Goal: Obtain resource: Download file/media

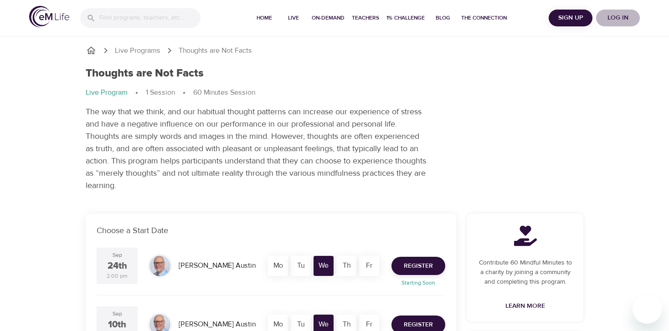
click at [626, 20] on span "Log in" at bounding box center [618, 17] width 36 height 11
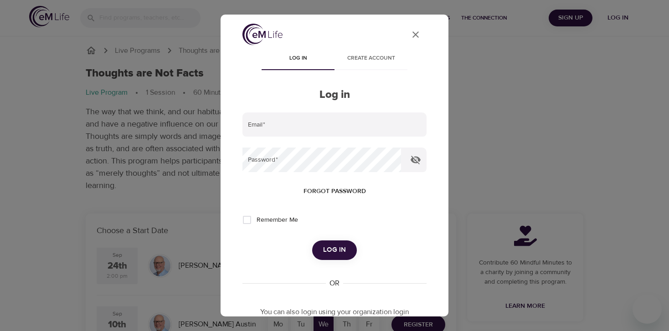
type input "[EMAIL_ADDRESS][DOMAIN_NAME]"
click at [328, 249] on span "Log in" at bounding box center [334, 250] width 23 height 12
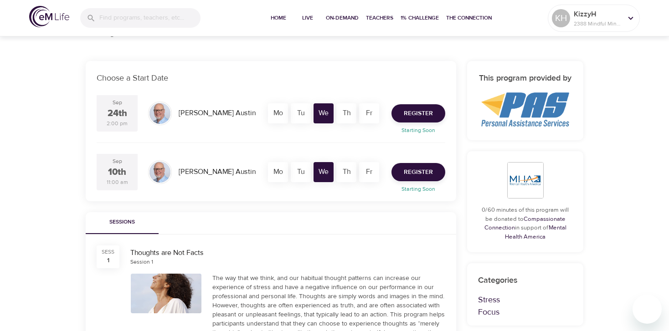
scroll to position [161, 0]
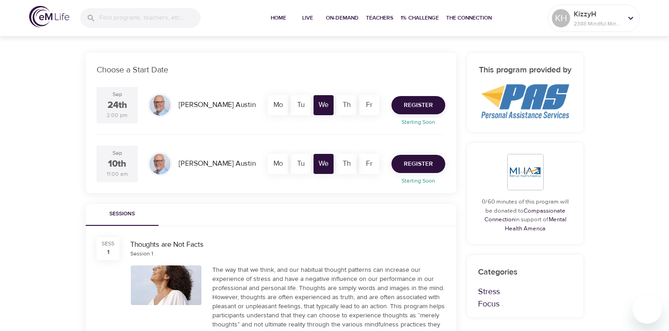
click at [425, 163] on span "Register" at bounding box center [418, 164] width 29 height 11
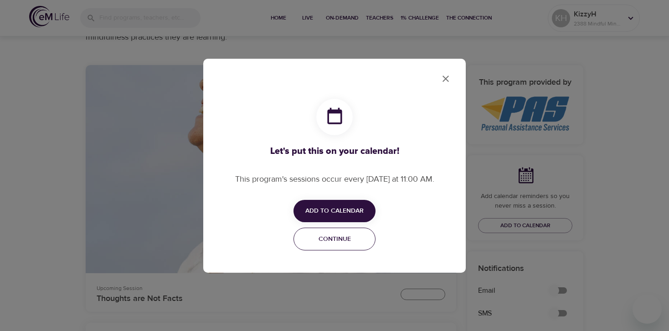
checkbox input "true"
click at [330, 215] on span "Add to Calendar" at bounding box center [334, 210] width 58 height 11
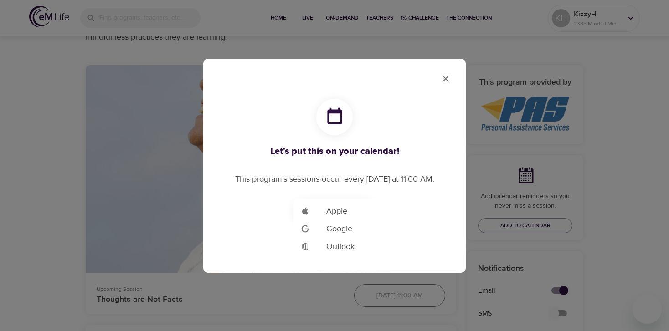
click at [342, 231] on span "Google" at bounding box center [339, 229] width 26 height 12
click at [445, 76] on div at bounding box center [334, 165] width 669 height 331
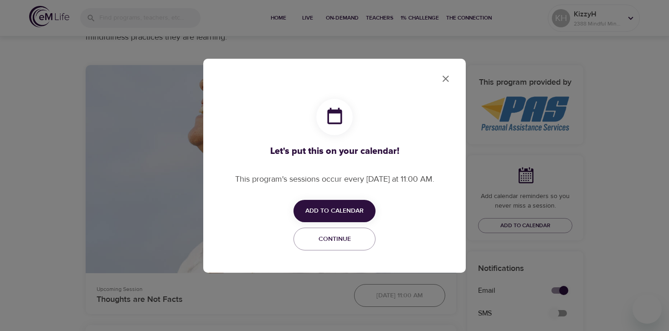
click at [443, 79] on icon "close" at bounding box center [445, 78] width 11 height 11
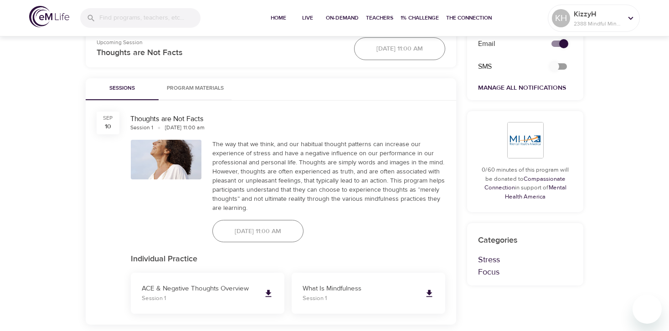
scroll to position [394, 0]
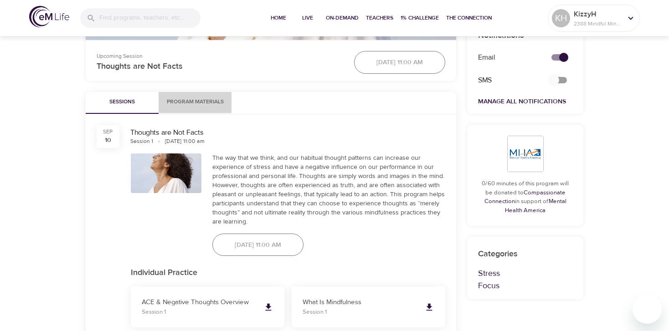
click at [185, 105] on span "Program Materials" at bounding box center [195, 102] width 62 height 10
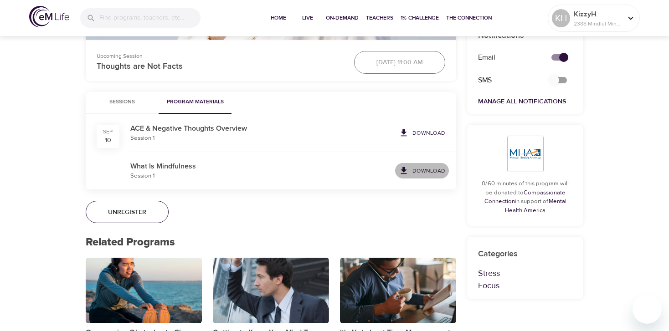
click at [426, 172] on p "Download" at bounding box center [428, 171] width 33 height 8
click at [426, 131] on p "Download" at bounding box center [428, 133] width 33 height 8
